Goal: Find specific page/section

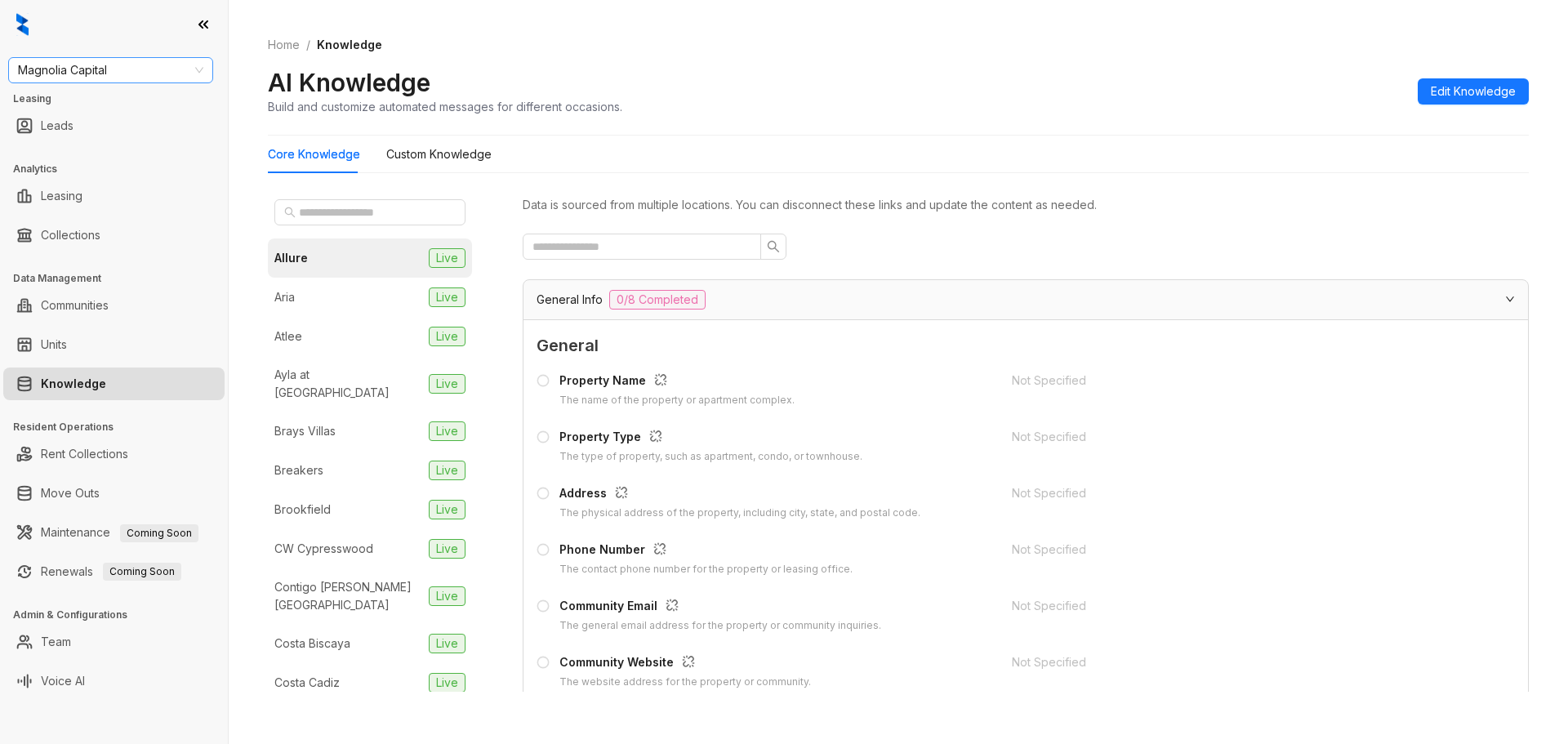
click at [154, 66] on span "Magnolia Capital" at bounding box center [110, 70] width 185 height 25
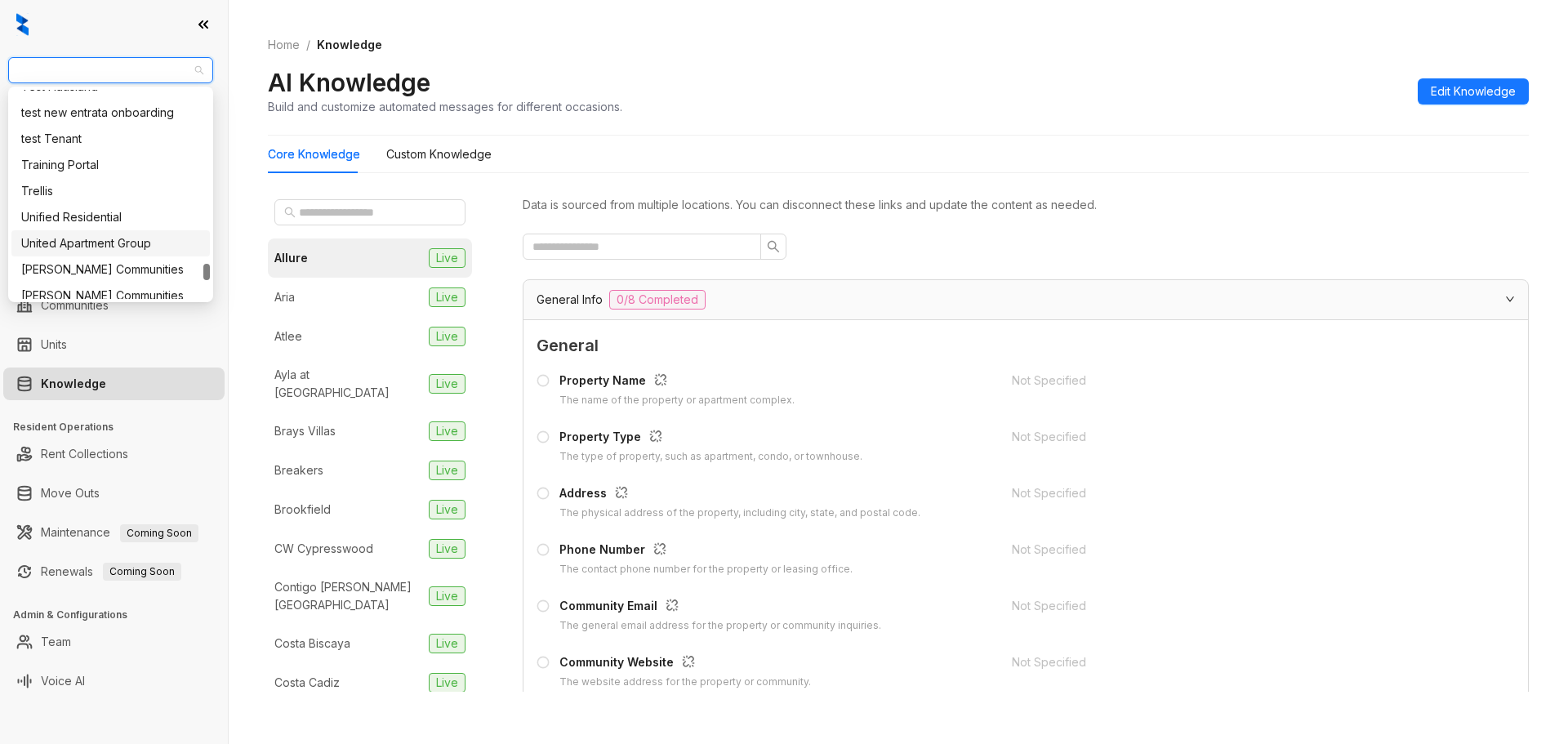
click at [159, 237] on div "United Apartment Group" at bounding box center [111, 243] width 178 height 18
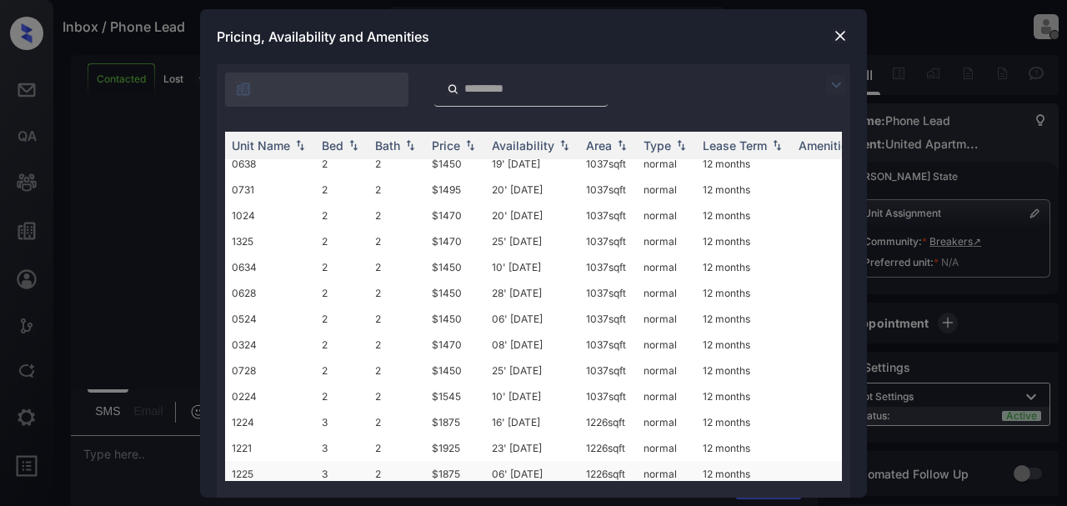
scroll to position [811, 0]
click at [833, 32] on img at bounding box center [840, 35] width 17 height 17
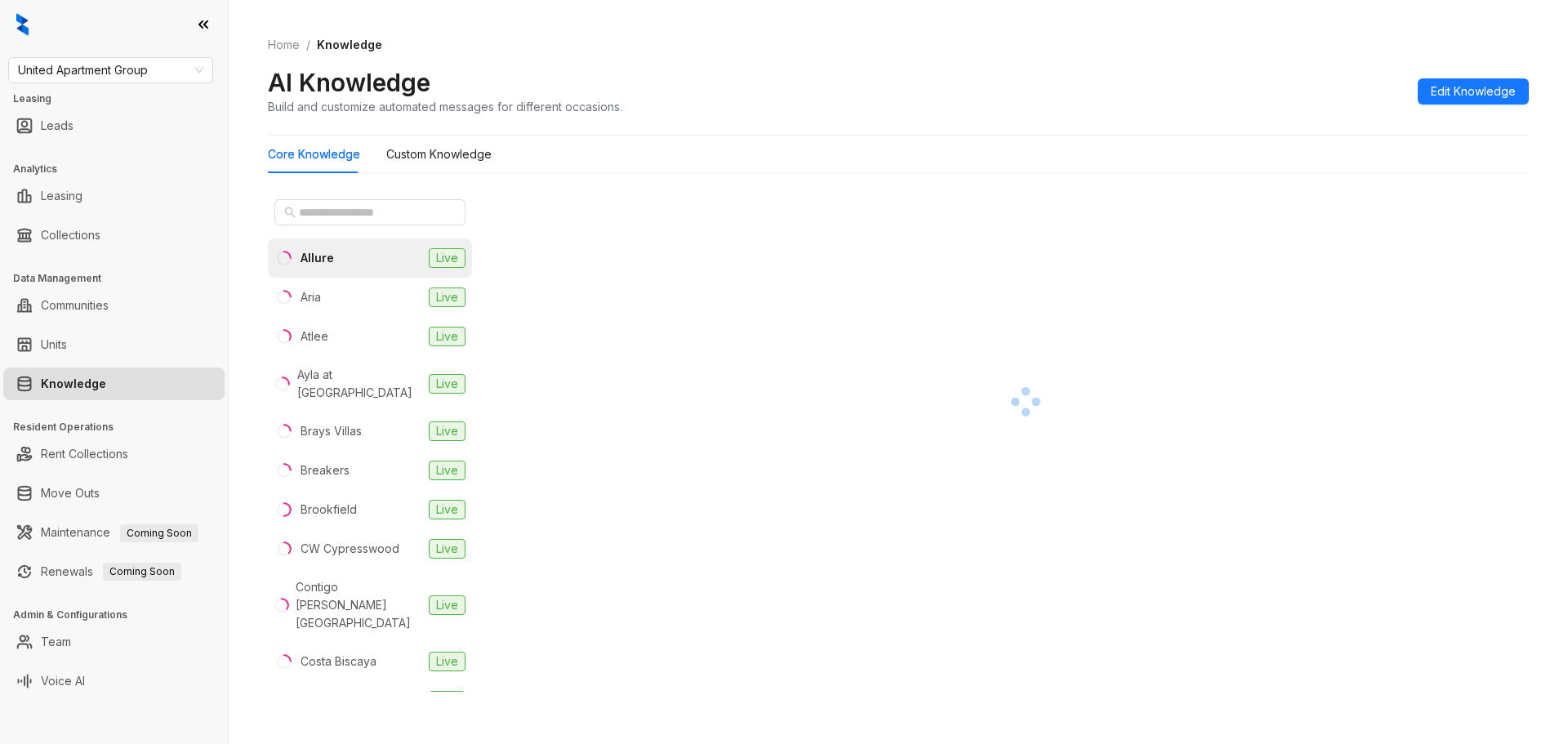
click at [358, 459] on li "Breakers Live" at bounding box center [369, 471] width 204 height 39
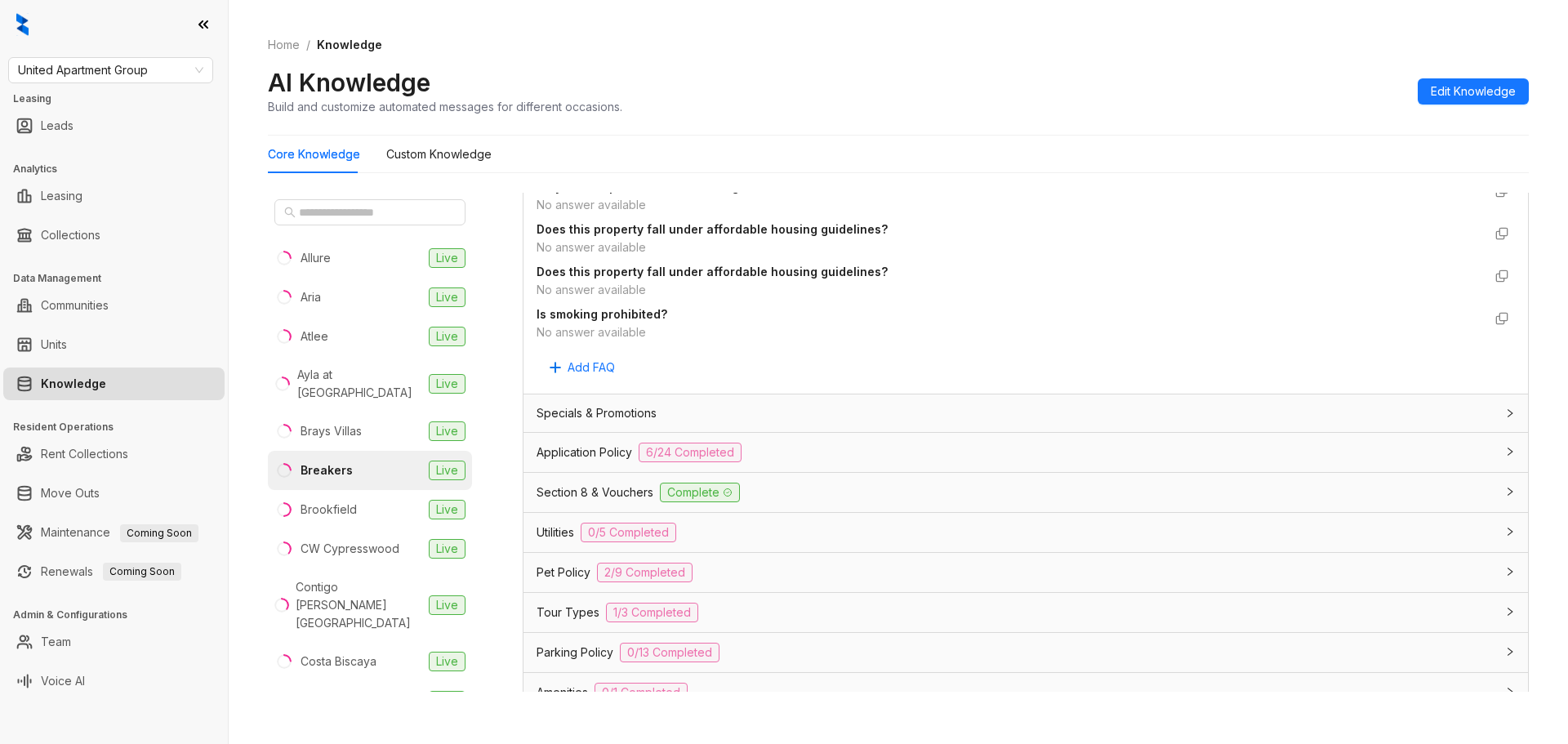
scroll to position [980, 0]
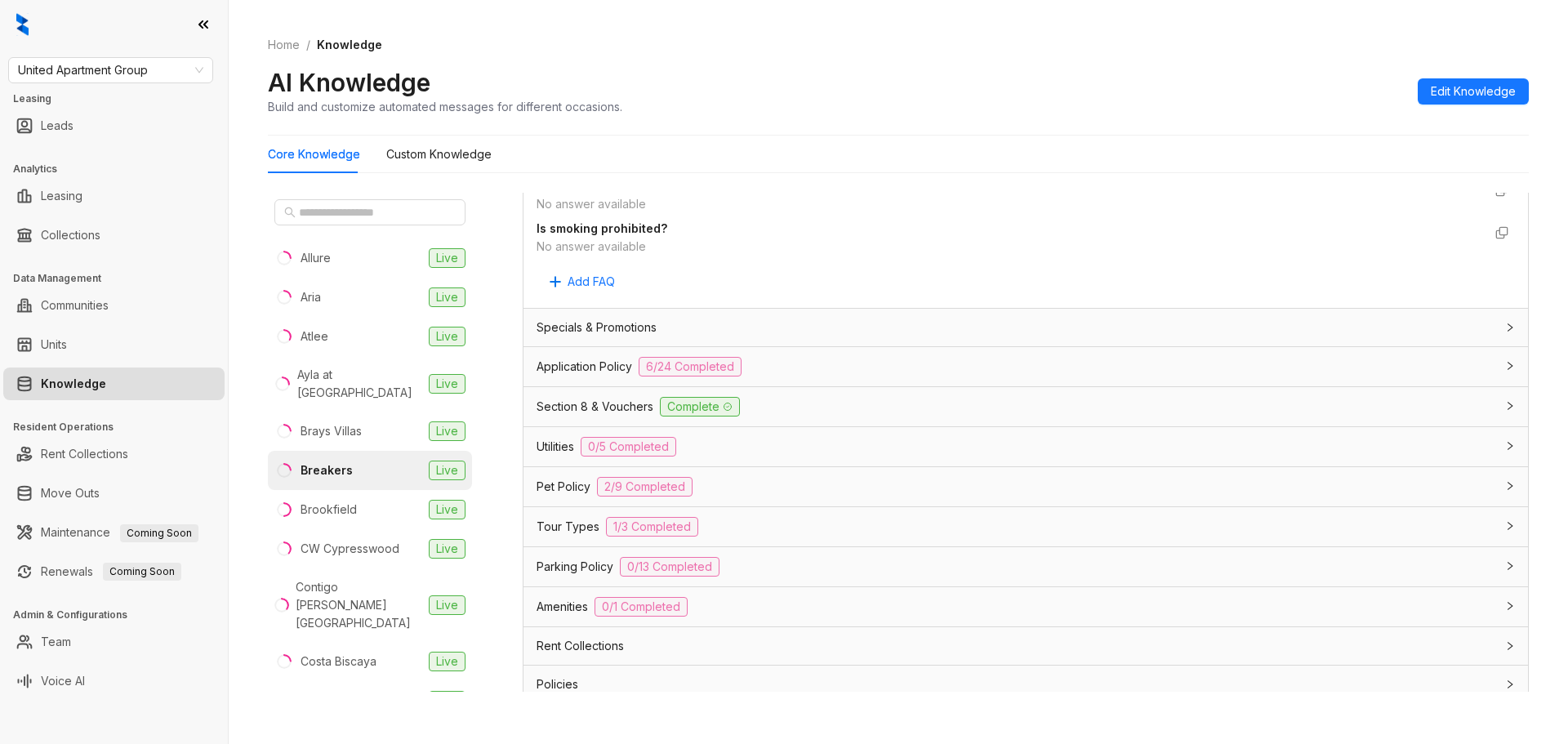
click at [806, 558] on div "Parking Policy 0/13 Completed" at bounding box center [1025, 567] width 1004 height 39
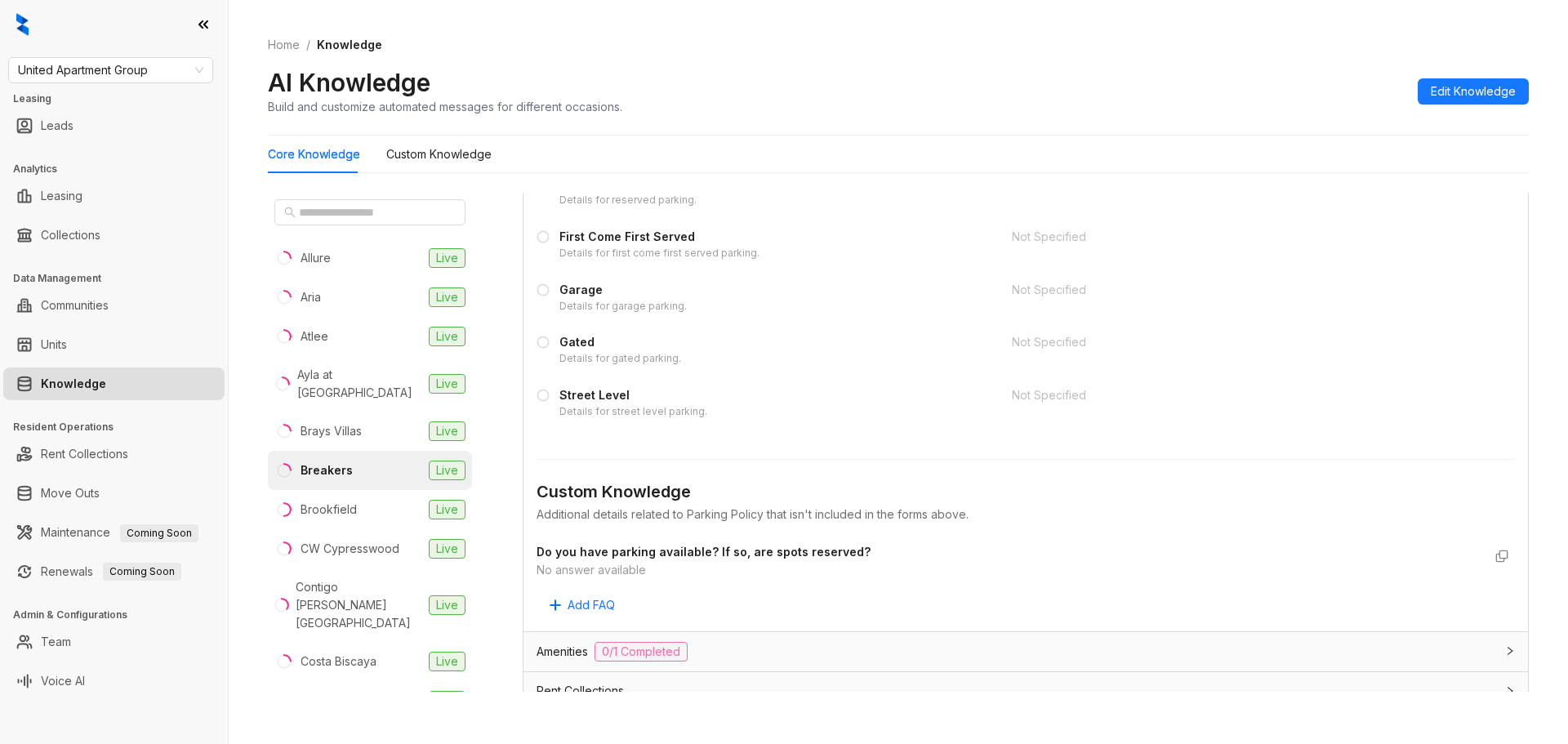
scroll to position [2042, 0]
